Goal: Transaction & Acquisition: Purchase product/service

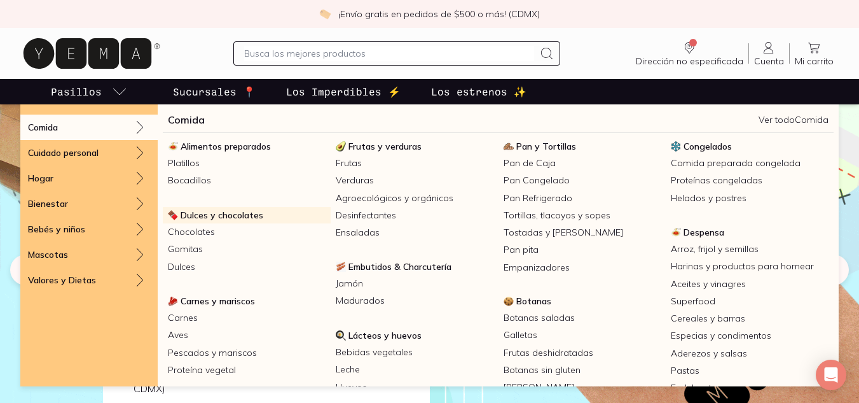
click at [200, 215] on span "Dulces y chocolates" at bounding box center [222, 214] width 83 height 11
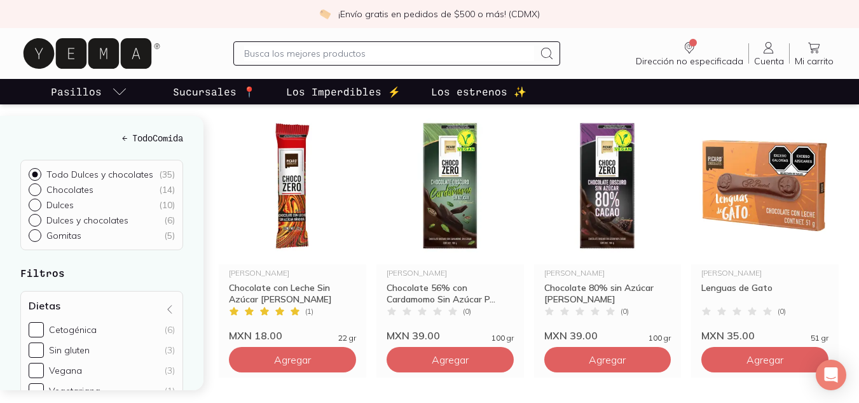
scroll to position [1272, 0]
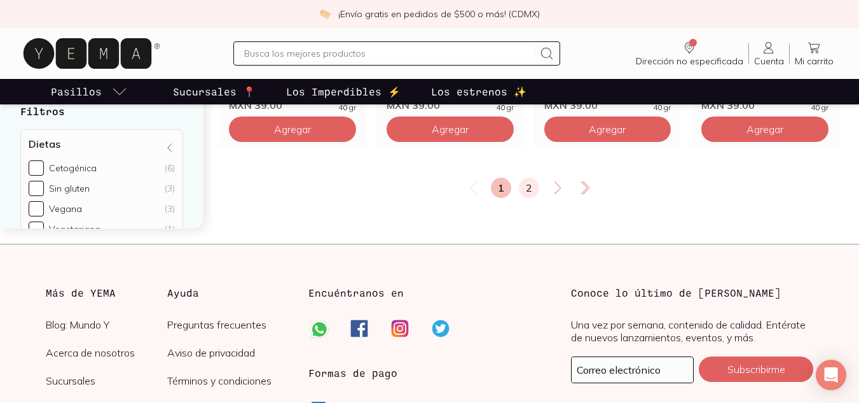
click at [529, 183] on link "2" at bounding box center [529, 187] width 20 height 20
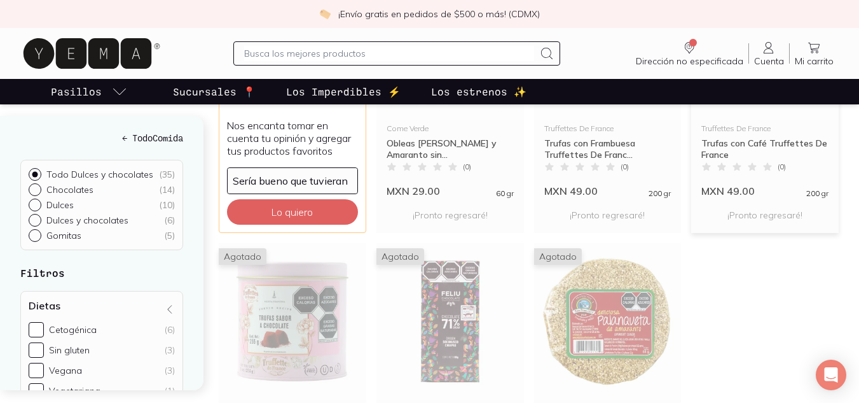
scroll to position [572, 0]
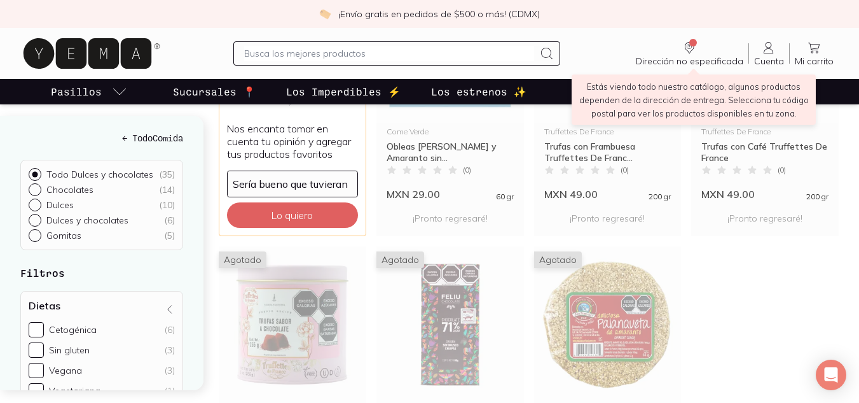
click at [691, 55] on icon "Dirección no especificada" at bounding box center [689, 47] width 15 height 15
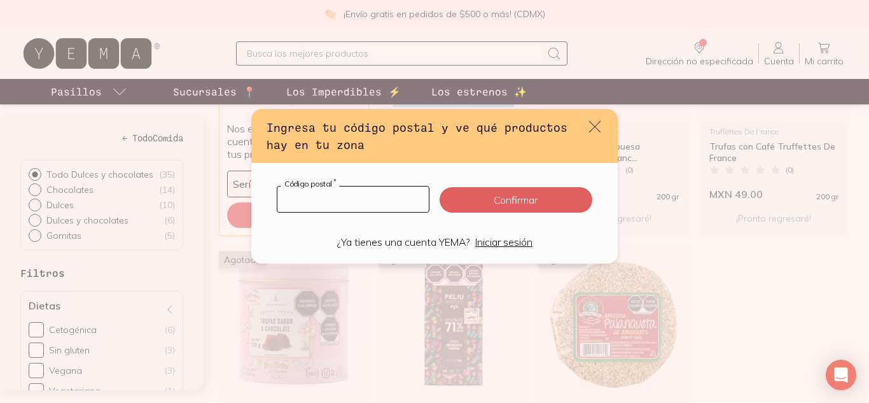
click at [309, 200] on input "default" at bounding box center [352, 198] width 151 height 25
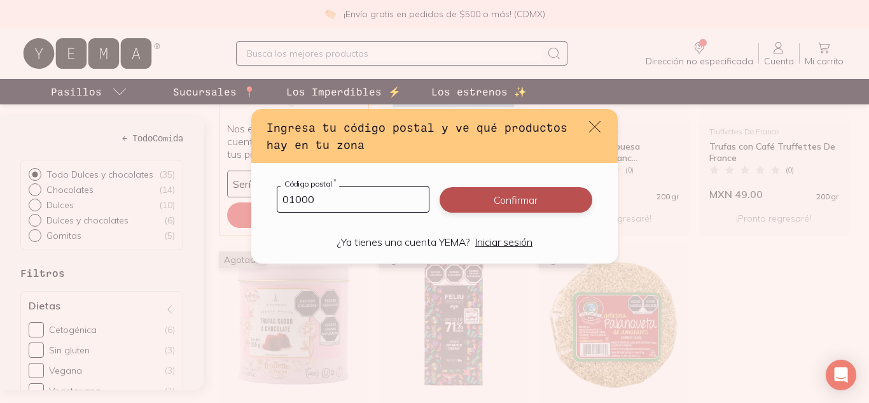
type input "01000"
click at [565, 203] on button "Confirmar" at bounding box center [516, 199] width 153 height 25
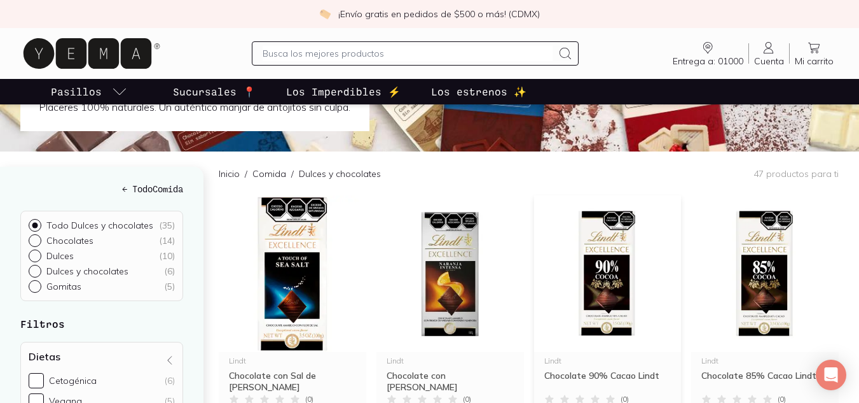
scroll to position [0, 0]
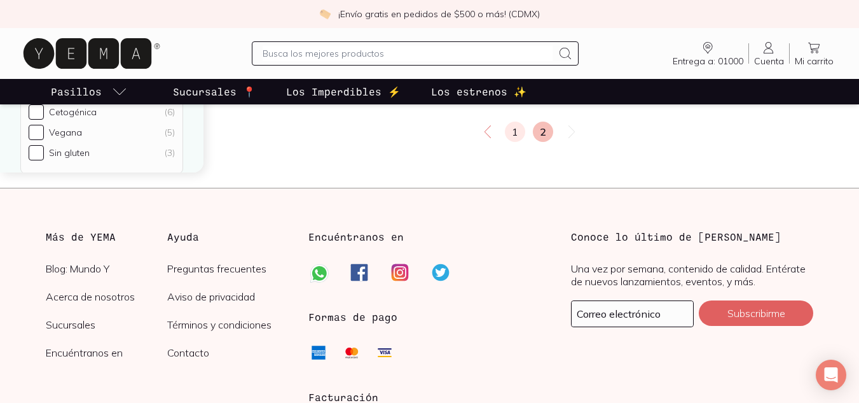
click at [522, 125] on link "1" at bounding box center [515, 131] width 20 height 20
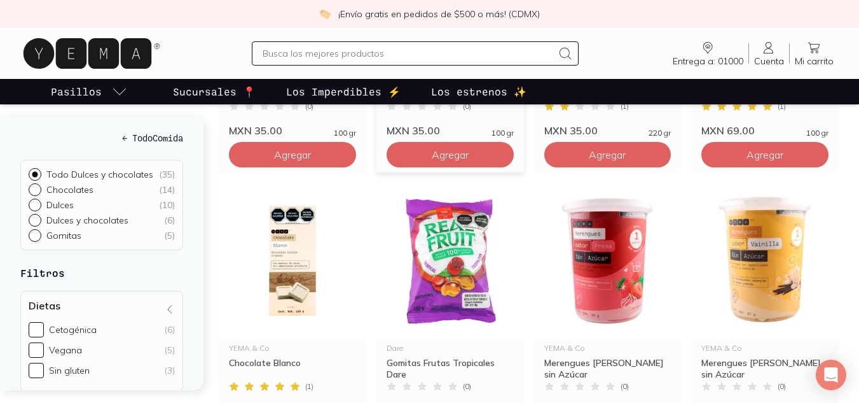
scroll to position [700, 0]
